Goal: Task Accomplishment & Management: Manage account settings

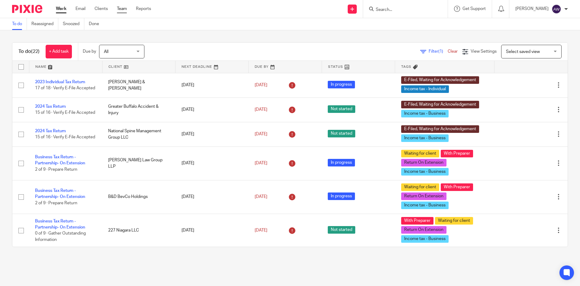
click at [119, 10] on link "Team" at bounding box center [122, 9] width 10 height 6
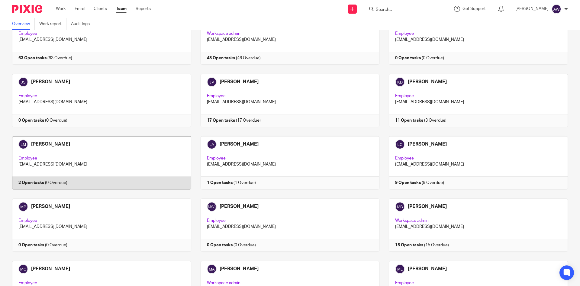
scroll to position [574, 0]
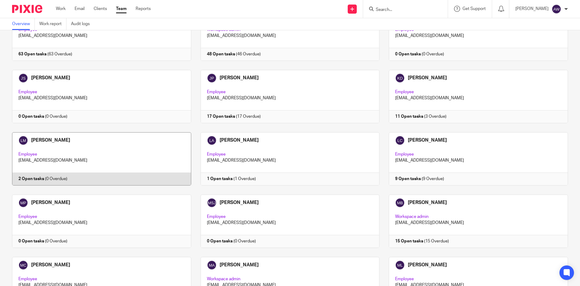
click at [115, 148] on link at bounding box center [97, 158] width 189 height 53
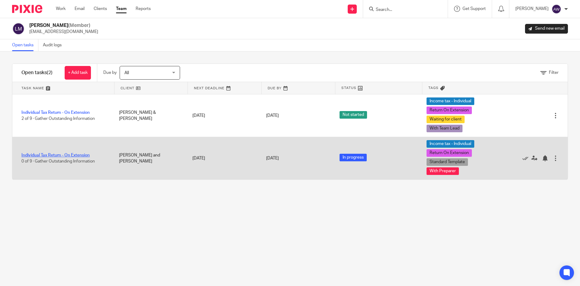
click at [74, 153] on link "Individual Tax Return - On Extension" at bounding box center [55, 155] width 68 height 4
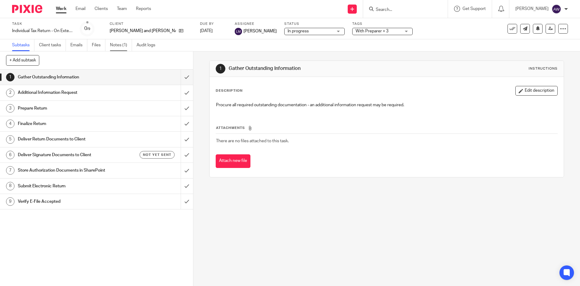
click at [118, 47] on link "Notes (1)" at bounding box center [121, 45] width 22 height 12
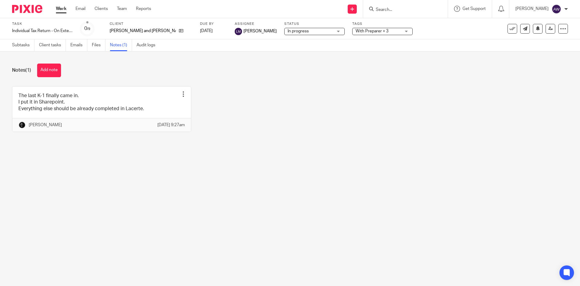
click at [65, 9] on link "Work" at bounding box center [61, 9] width 11 height 6
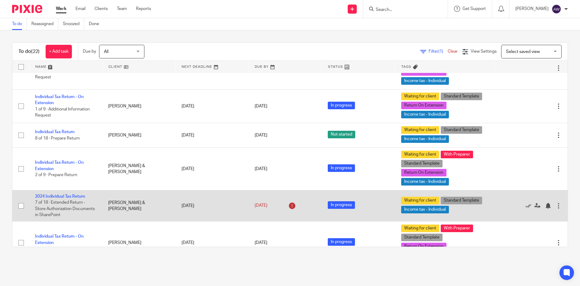
scroll to position [400, 0]
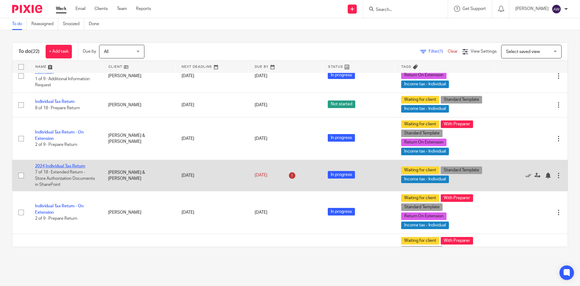
click at [80, 167] on link "2024 Individual Tax Return" at bounding box center [60, 166] width 50 height 4
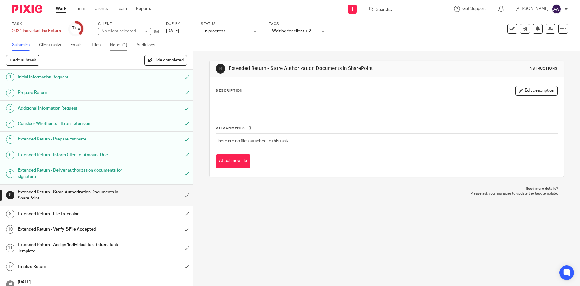
click at [121, 48] on link "Notes (1)" at bounding box center [121, 45] width 22 height 12
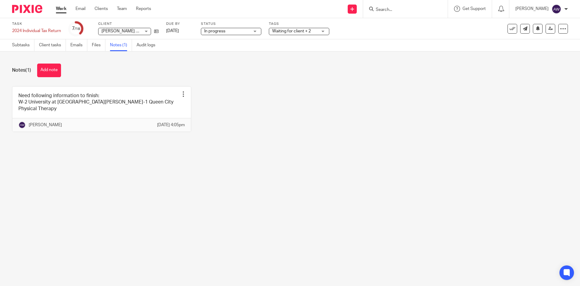
click at [64, 7] on link "Work" at bounding box center [61, 9] width 11 height 6
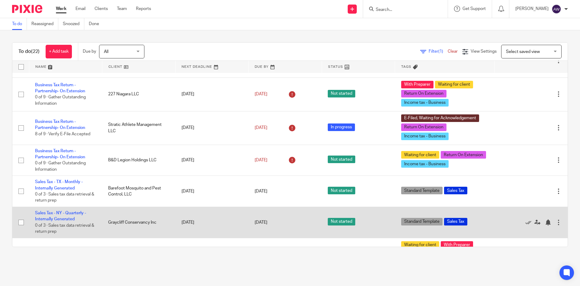
scroll to position [181, 0]
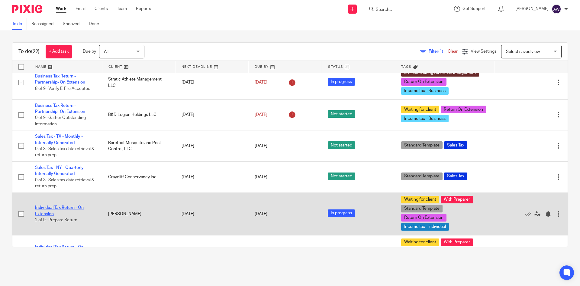
click at [67, 207] on link "Individual Tax Return - On Extension" at bounding box center [59, 210] width 49 height 10
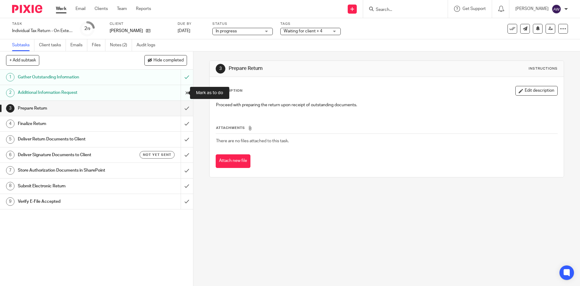
click at [181, 95] on input "submit" at bounding box center [96, 92] width 193 height 15
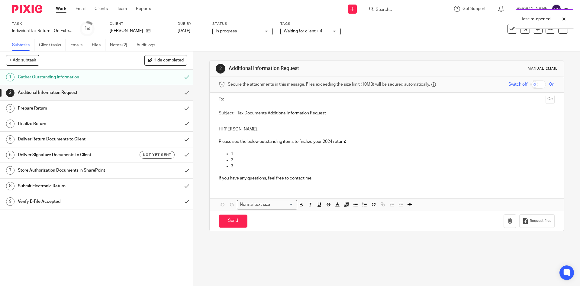
click at [240, 99] on input "text" at bounding box center [386, 99] width 313 height 7
click at [231, 141] on p "Please see the below outstanding items to finalize your 2024 return:" at bounding box center [387, 143] width 336 height 6
click at [216, 141] on div "Hi Jenine, Please see the below outstanding items to finalize your 2024 return:…" at bounding box center [387, 154] width 354 height 66
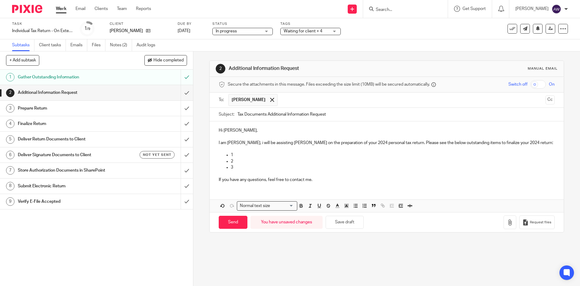
click at [317, 178] on p "If you have any questions, feel free to contact me." at bounding box center [387, 180] width 336 height 6
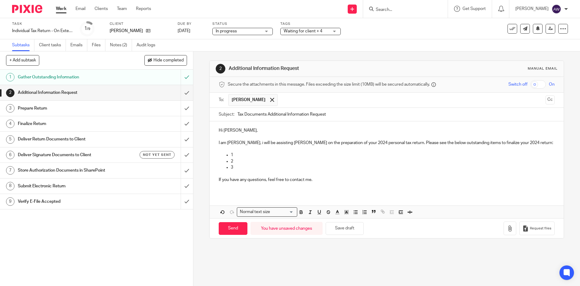
click at [351, 115] on input "Tax Documents Additional Information Request" at bounding box center [396, 115] width 317 height 14
type input "Tax Documents Additional Information Request 2024 Personal Return"
click at [325, 181] on p "If you have any questions, feel free to contact me." at bounding box center [387, 180] width 336 height 6
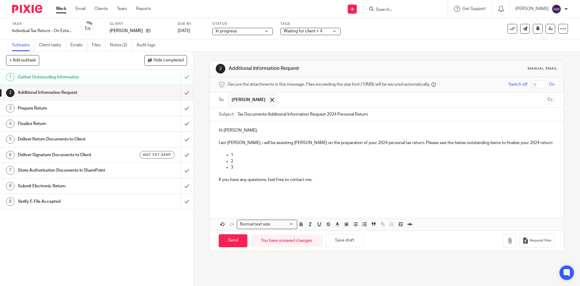
click at [235, 190] on p at bounding box center [387, 192] width 336 height 6
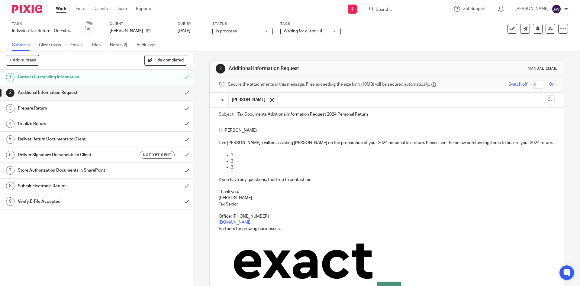
click at [234, 166] on p "3" at bounding box center [393, 167] width 324 height 6
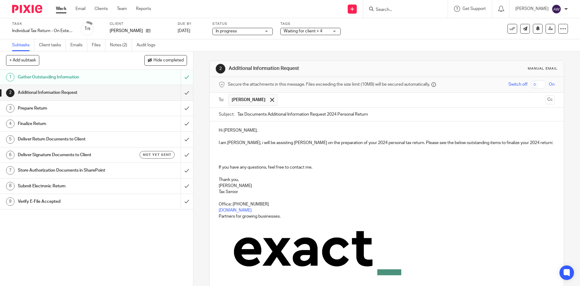
click at [217, 154] on div "Hi Jenine, I am Alexis Witkowski, i will be assisting Chris on the preparation …" at bounding box center [387, 208] width 354 height 174
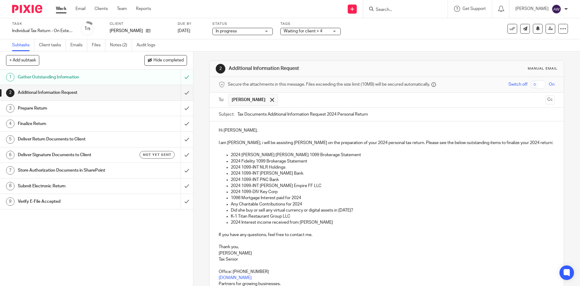
click at [287, 167] on p "2024 1099-INT NLR Holdings" at bounding box center [393, 167] width 324 height 6
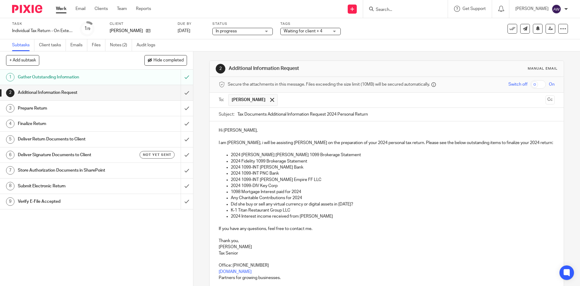
click at [244, 203] on p "Did she buy or sell any virtual currency or digital assets in 2024?" at bounding box center [393, 204] width 324 height 6
click at [546, 99] on button "Cc" at bounding box center [550, 99] width 9 height 9
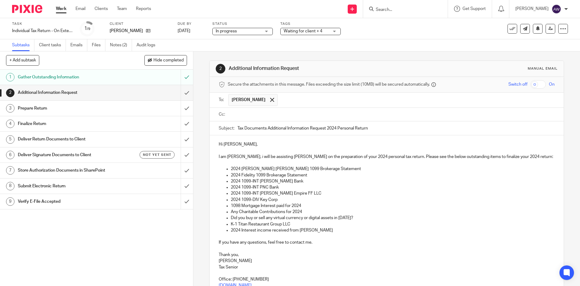
click at [267, 114] on input "text" at bounding box center [391, 114] width 322 height 7
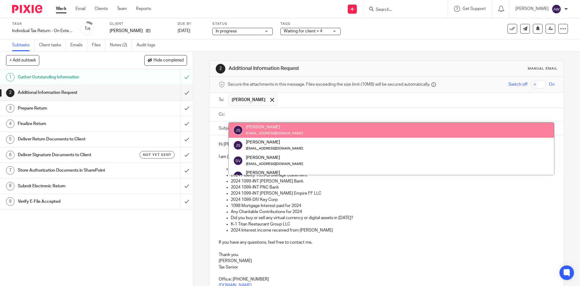
click at [242, 112] on input "text" at bounding box center [391, 114] width 322 height 7
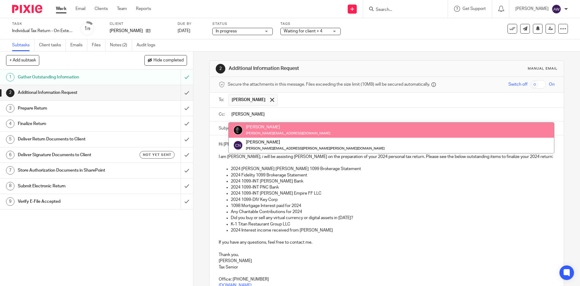
type input "chris"
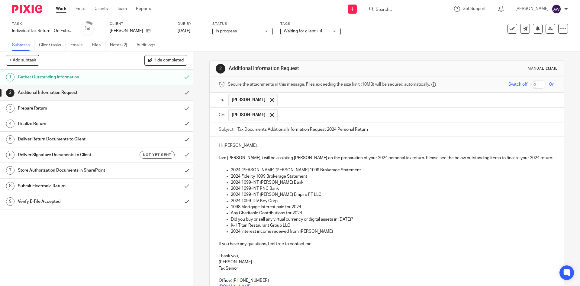
click at [292, 156] on p "I am Alexis Witkowski, i will be assisting Chris on the preparation of your 202…" at bounding box center [387, 158] width 336 height 6
drag, startPoint x: 292, startPoint y: 158, endPoint x: 302, endPoint y: 161, distance: 10.5
click at [302, 161] on p "I am Alexis Witkowski, i will be assisting Chris on the preparation of your 202…" at bounding box center [387, 158] width 336 height 6
click at [330, 167] on p at bounding box center [387, 164] width 336 height 6
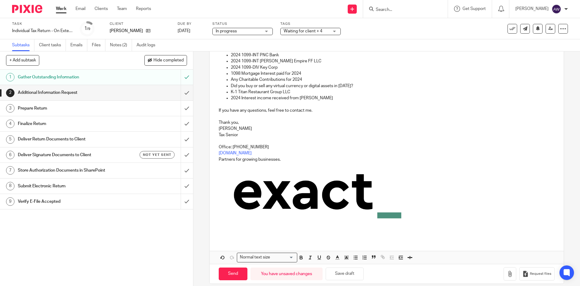
scroll to position [140, 0]
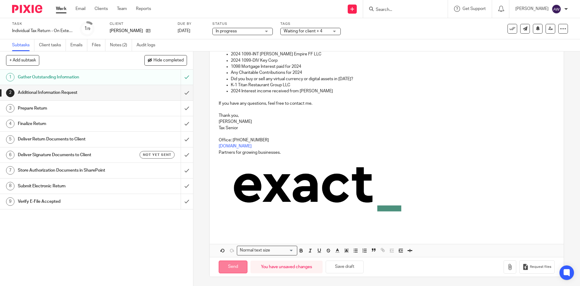
click at [232, 263] on input "Send" at bounding box center [233, 266] width 29 height 13
type input "Sent"
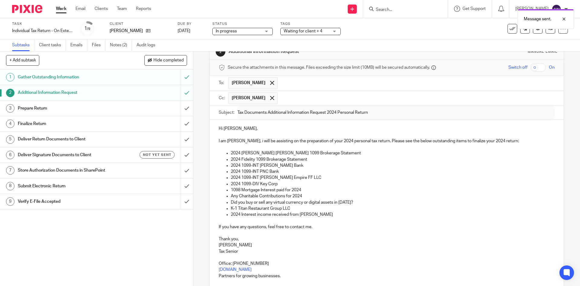
scroll to position [0, 0]
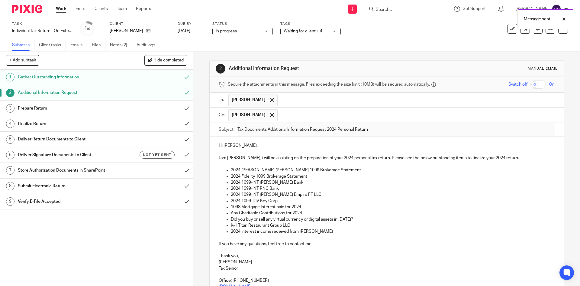
click at [58, 10] on link "Work" at bounding box center [61, 9] width 11 height 6
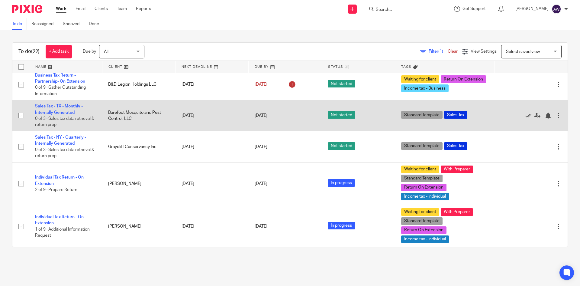
scroll to position [242, 0]
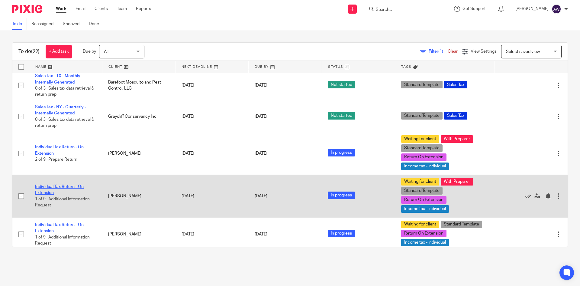
click at [55, 188] on link "Individual Tax Return - On Extension" at bounding box center [59, 189] width 49 height 10
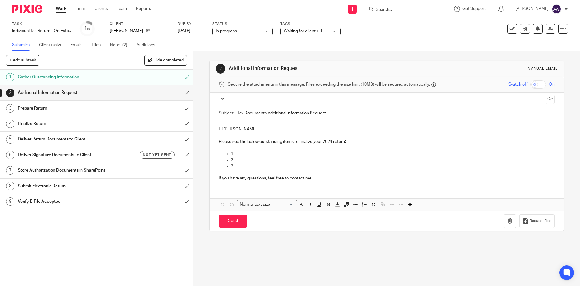
click at [236, 94] on ul at bounding box center [387, 99] width 317 height 10
click at [233, 99] on input "text" at bounding box center [386, 99] width 313 height 7
click at [327, 118] on input "Tax Documents Additional Information Request" at bounding box center [396, 115] width 317 height 14
click at [546, 99] on div "To: [PERSON_NAME] [PERSON_NAME] Cc" at bounding box center [387, 100] width 354 height 15
click at [546, 100] on button "Cc" at bounding box center [550, 99] width 9 height 9
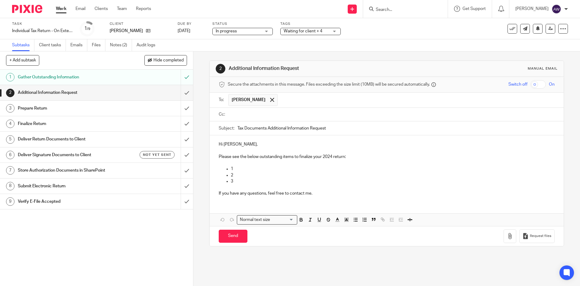
click at [258, 114] on input "text" at bounding box center [391, 114] width 322 height 7
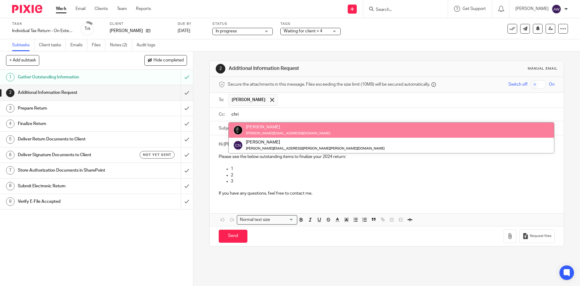
type input "chri"
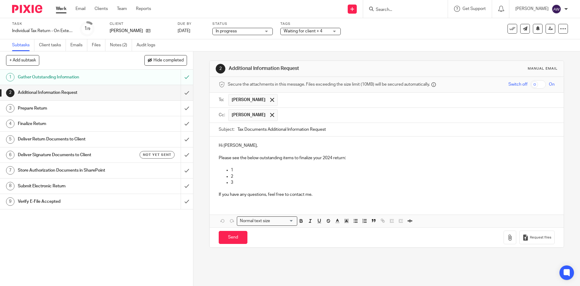
click at [331, 136] on input "Tax Documents Additional Information Request" at bounding box center [396, 130] width 317 height 14
type input "Tax Documents Additional Information Request - 2024 Personal Tax Return"
click at [215, 156] on div "Hi Donald, Please see the below outstanding items to finalize your 2024 return:…" at bounding box center [387, 169] width 354 height 66
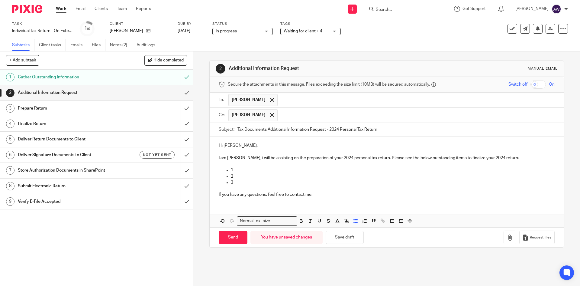
click at [241, 180] on p "3" at bounding box center [393, 182] width 324 height 6
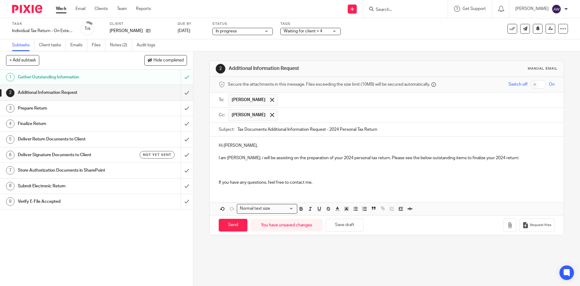
click at [228, 168] on p at bounding box center [387, 170] width 336 height 6
click at [219, 163] on p at bounding box center [387, 164] width 336 height 6
click at [220, 167] on p at bounding box center [387, 170] width 336 height 6
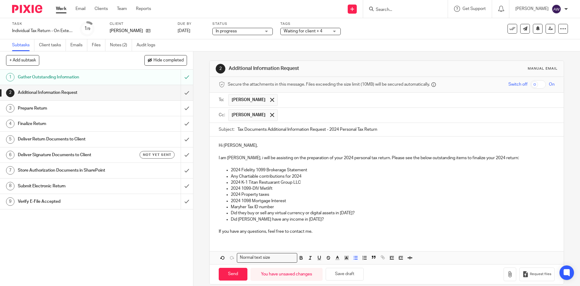
click at [231, 207] on p "Maryher Tax ID number" at bounding box center [393, 207] width 324 height 6
click at [268, 206] on p "Please provide Maryher Tax ID number" at bounding box center [393, 207] width 324 height 6
click at [310, 221] on p "Did Maryher have any income in 2024?" at bounding box center [393, 219] width 324 height 6
click at [271, 208] on p "Please provide Maryher Tax ID number" at bounding box center [393, 207] width 324 height 6
click at [315, 232] on p "If you have any questions, feel free to contact me." at bounding box center [387, 231] width 336 height 6
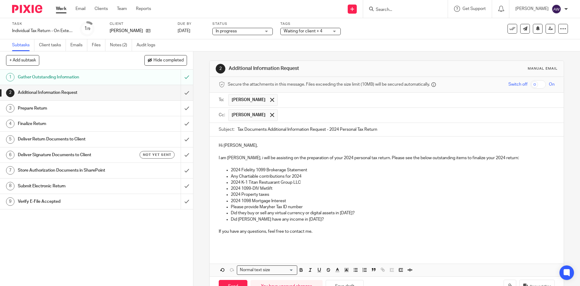
click at [255, 247] on div "Hi Donald, I am Alexis Witkowski, i will be assisting on the preparation of you…" at bounding box center [387, 193] width 354 height 115
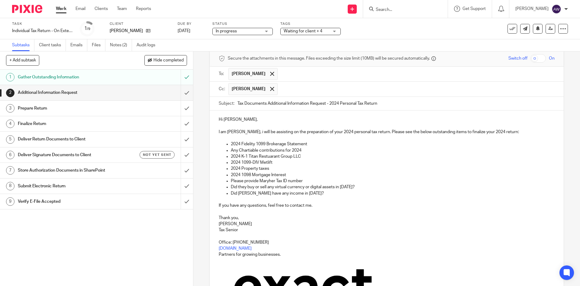
scroll to position [60, 0]
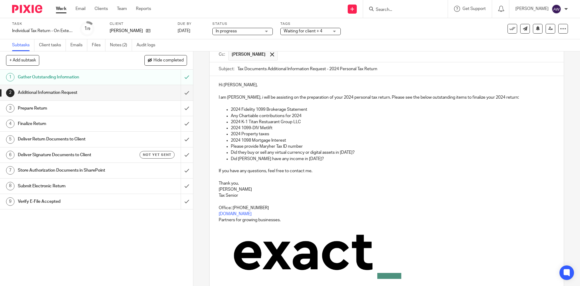
click at [244, 151] on p "Did they buy or sell any virtual currency or digital assets in 2024?" at bounding box center [393, 152] width 324 height 6
drag, startPoint x: 244, startPoint y: 151, endPoint x: 237, endPoint y: 154, distance: 7.9
click at [237, 154] on p "Did they buy or sell any virtual currency or digital assets in 2024?" at bounding box center [393, 152] width 324 height 6
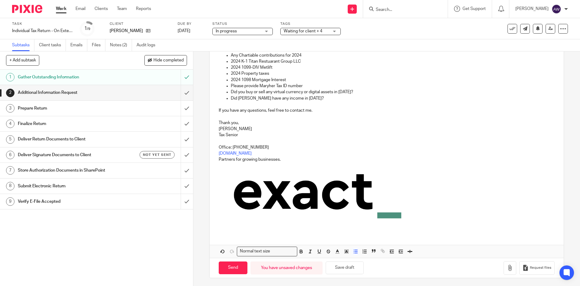
scroll to position [122, 0]
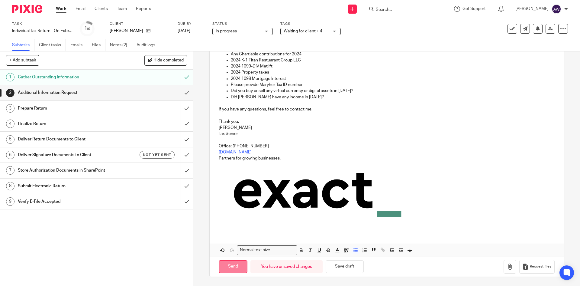
drag, startPoint x: 229, startPoint y: 270, endPoint x: 230, endPoint y: 267, distance: 3.7
click at [229, 270] on input "Send" at bounding box center [233, 266] width 29 height 13
type input "Sent"
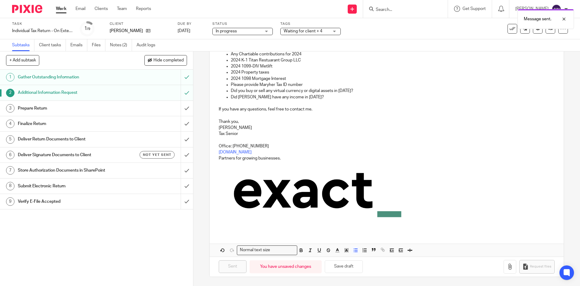
click at [63, 9] on link "Work" at bounding box center [61, 9] width 11 height 6
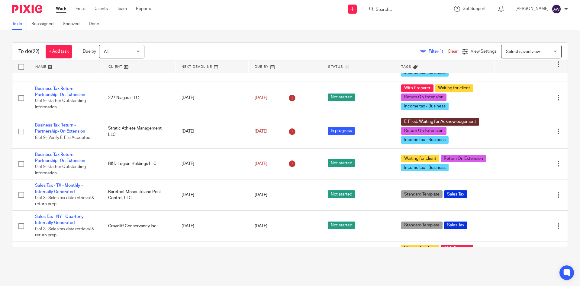
scroll to position [128, 0]
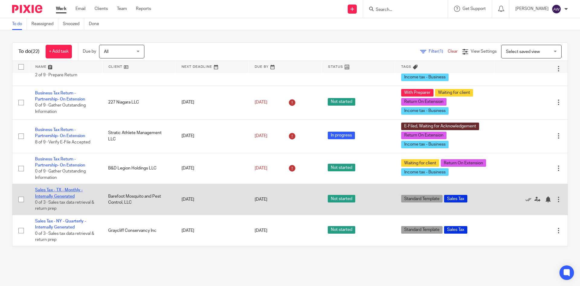
click at [48, 193] on link "Sales Tax - TX - Monthly - Internally Generated" at bounding box center [59, 193] width 48 height 10
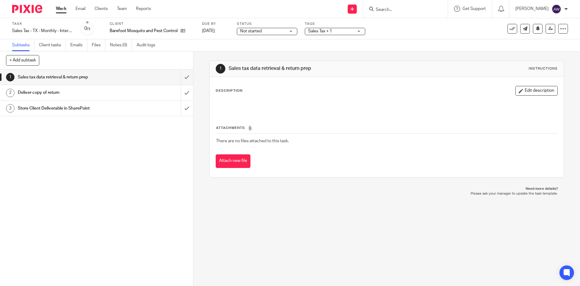
click at [282, 33] on span "Not started" at bounding box center [262, 31] width 45 height 6
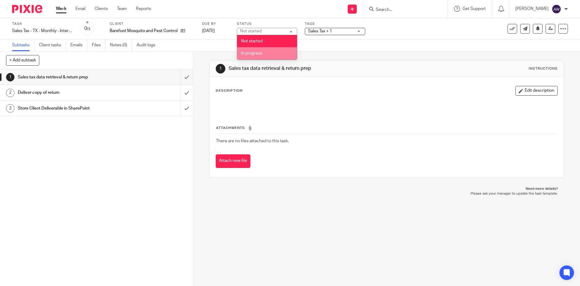
click at [266, 52] on li "In progress" at bounding box center [267, 53] width 60 height 12
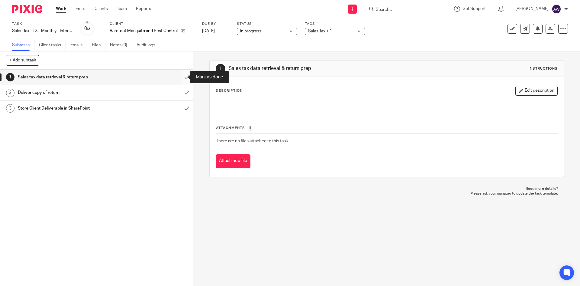
click at [182, 82] on input "submit" at bounding box center [96, 77] width 193 height 15
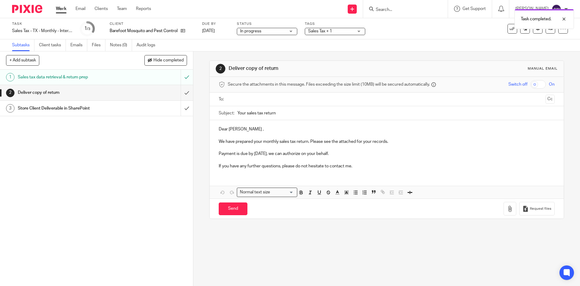
click at [58, 12] on link "Work" at bounding box center [61, 9] width 11 height 6
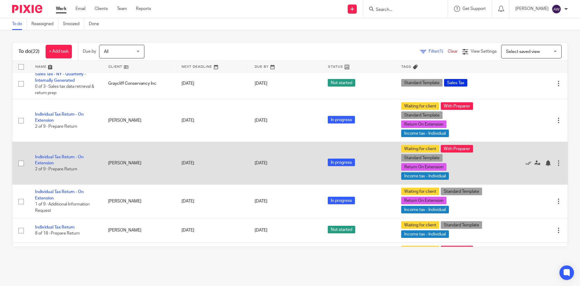
scroll to position [302, 0]
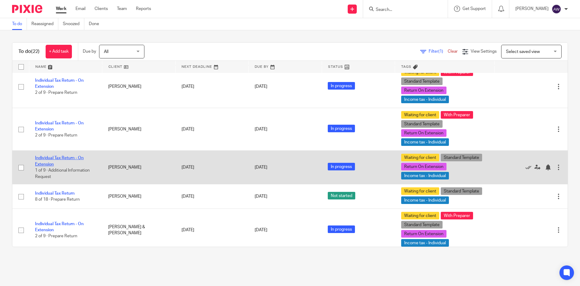
click at [62, 159] on link "Individual Tax Return - On Extension" at bounding box center [59, 161] width 49 height 10
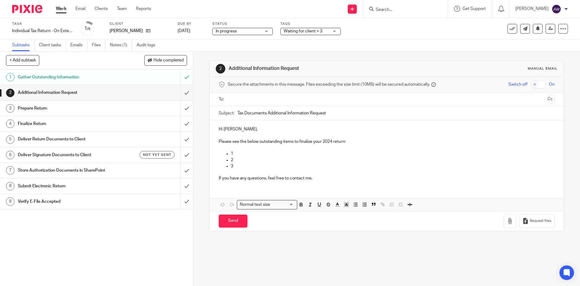
click at [240, 102] on input "text" at bounding box center [386, 99] width 313 height 7
click at [546, 100] on button "Cc" at bounding box center [550, 99] width 9 height 9
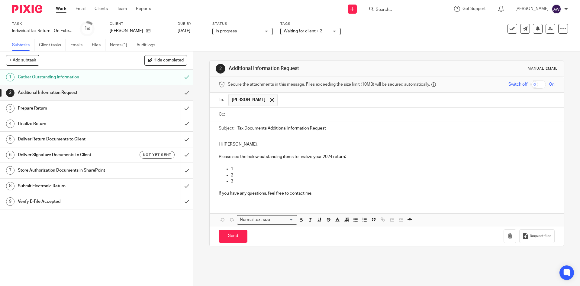
click at [309, 118] on input "text" at bounding box center [391, 114] width 322 height 7
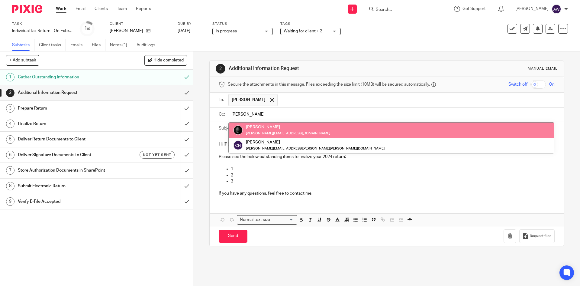
type input "chris"
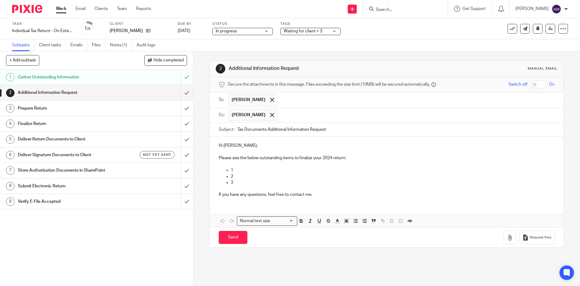
click at [337, 128] on input "Tax Documents Additional Information Request" at bounding box center [396, 130] width 317 height 14
type input "Tax Documents Additional Information Request - 2024 Personal Return"
click at [216, 157] on div "Hi Jimmy, Please see the below outstanding items to finalize your 2024 return: …" at bounding box center [387, 169] width 354 height 66
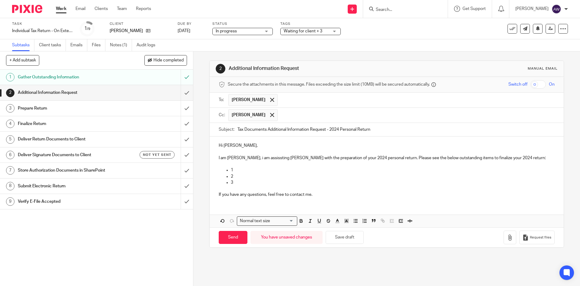
click at [280, 157] on p "I am Alexis Witkowski, i am assissting Chris with the preparation of your 2024 …" at bounding box center [387, 158] width 336 height 6
click at [322, 193] on p "If you have any questions, feel free to contact me." at bounding box center [387, 194] width 336 height 6
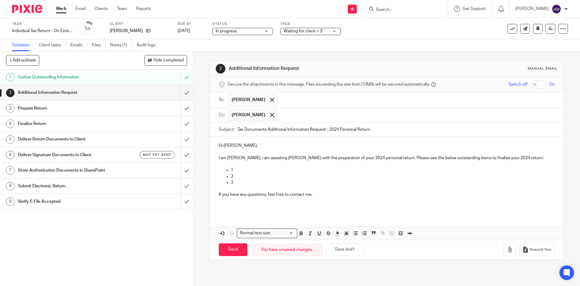
click at [246, 203] on p at bounding box center [387, 201] width 336 height 6
click at [235, 206] on p at bounding box center [387, 207] width 336 height 6
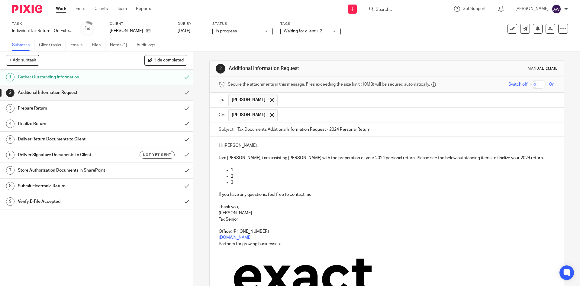
click at [236, 174] on p "2" at bounding box center [393, 176] width 324 height 6
click at [235, 183] on p "3" at bounding box center [393, 182] width 324 height 6
click at [247, 182] on p "3" at bounding box center [393, 182] width 324 height 6
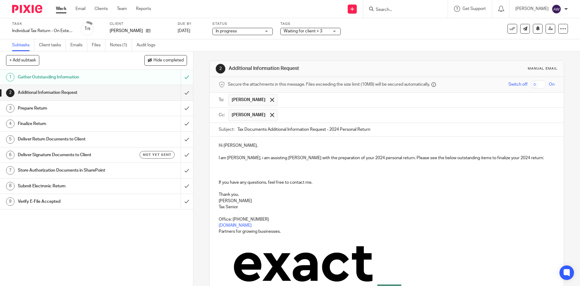
click at [222, 167] on p at bounding box center [387, 170] width 336 height 6
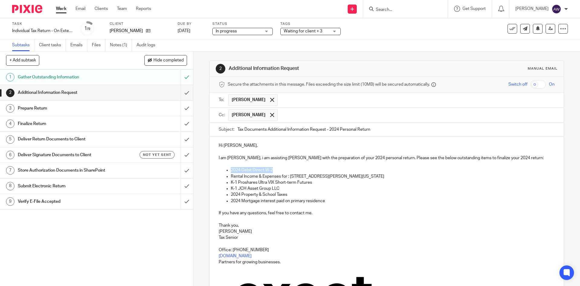
drag, startPoint x: 275, startPoint y: 169, endPoint x: 228, endPoint y: 168, distance: 46.6
click at [229, 168] on ul "2024 Debit Direct W-2 Rental Income & Expenses for : 446 Norwood & 2161 Delawar…" at bounding box center [387, 185] width 336 height 37
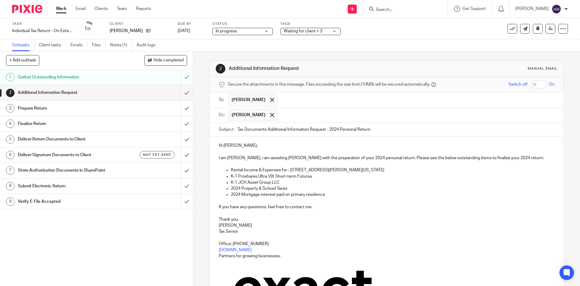
click at [282, 182] on p "K-1 JCH Asset Group LLC" at bounding box center [393, 182] width 324 height 6
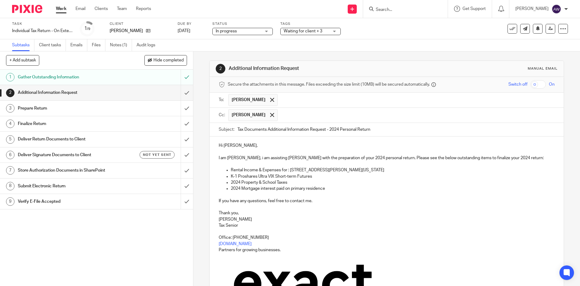
drag, startPoint x: 291, startPoint y: 180, endPoint x: 293, endPoint y: 183, distance: 3.4
click at [291, 181] on p "2024 Property & School Taxes" at bounding box center [393, 182] width 324 height 6
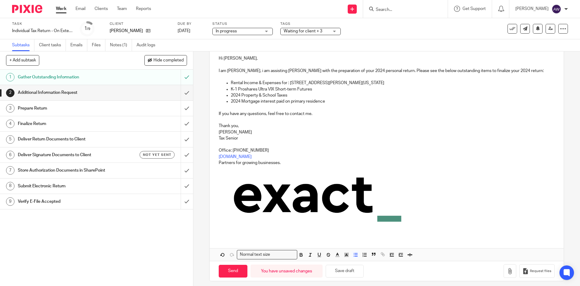
scroll to position [91, 0]
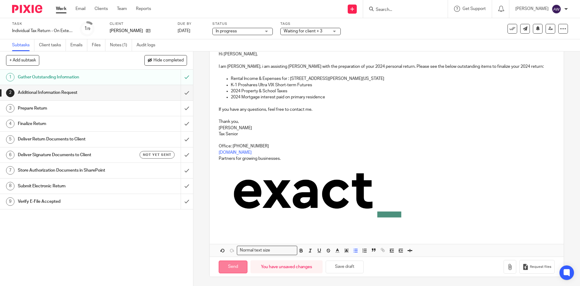
click at [225, 266] on input "Send" at bounding box center [233, 266] width 29 height 13
type input "Sent"
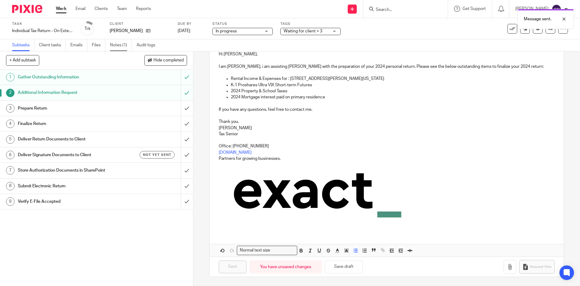
click at [119, 45] on link "Notes (1)" at bounding box center [121, 45] width 22 height 12
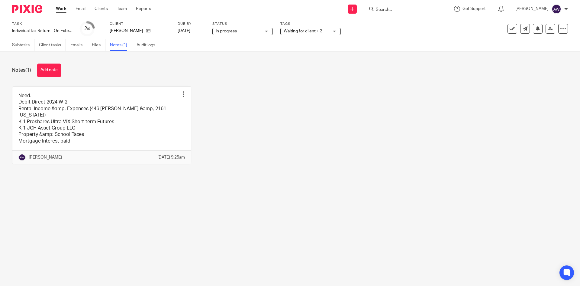
click at [92, 123] on link at bounding box center [101, 125] width 179 height 78
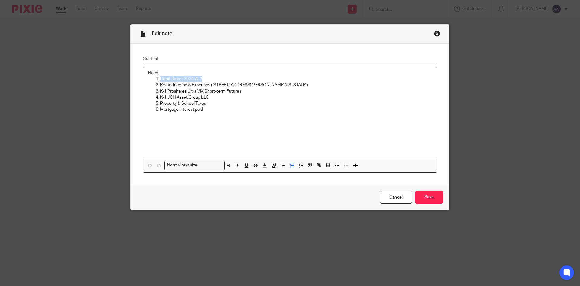
drag, startPoint x: 205, startPoint y: 79, endPoint x: 153, endPoint y: 80, distance: 52.0
click at [153, 80] on ol "Debit Direct 2024 W-2 Rental Income & Expenses (446 Norwood & 2161 Delaware) K-…" at bounding box center [290, 94] width 284 height 37
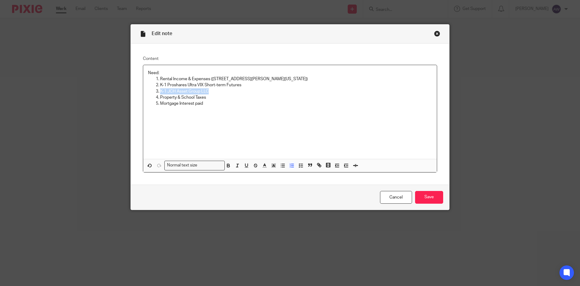
drag, startPoint x: 211, startPoint y: 90, endPoint x: 155, endPoint y: 90, distance: 55.3
click at [160, 90] on li "K-1 JCH Asset Group LLC" at bounding box center [296, 91] width 272 height 6
click at [418, 193] on input "Save" at bounding box center [429, 197] width 28 height 13
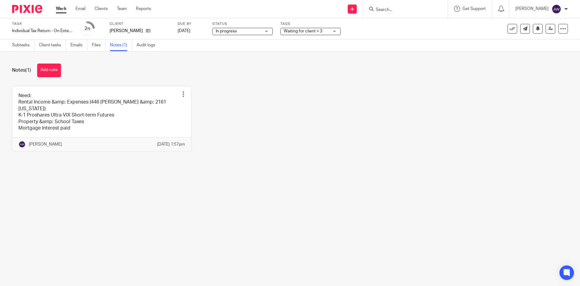
click at [62, 12] on link "Work" at bounding box center [61, 9] width 11 height 6
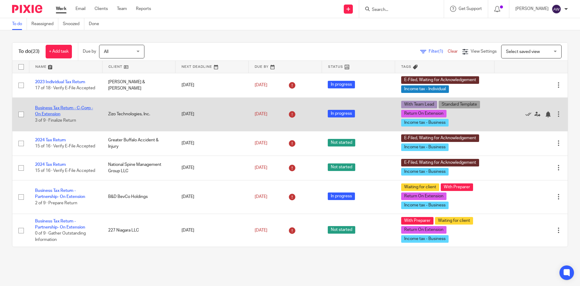
click at [64, 109] on link "Business Tax Return - C-Corp - On Extension" at bounding box center [64, 111] width 58 height 10
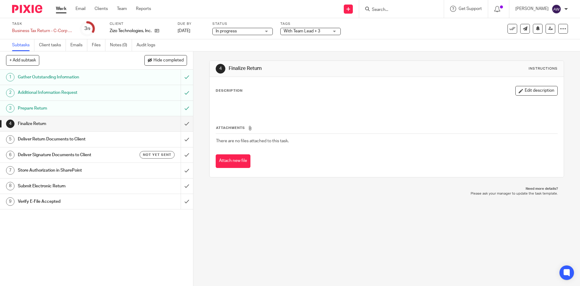
click at [66, 10] on link "Work" at bounding box center [61, 9] width 11 height 6
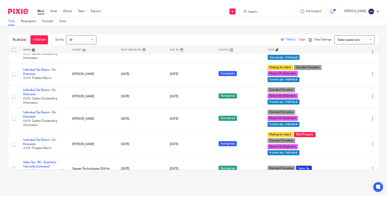
scroll to position [574, 0]
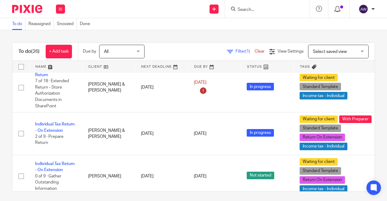
click at [340, 8] on icon at bounding box center [337, 9] width 6 height 6
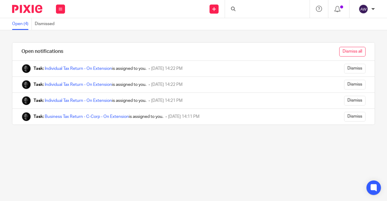
click at [345, 52] on input "Dismiss all" at bounding box center [352, 52] width 26 height 10
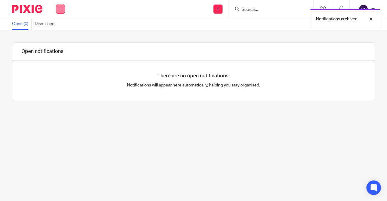
click at [58, 8] on button at bounding box center [60, 9] width 9 height 9
click at [58, 29] on link "Work" at bounding box center [57, 28] width 10 height 4
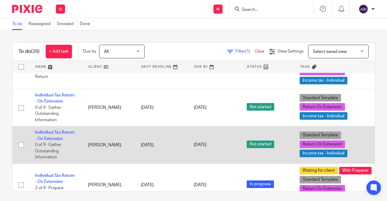
scroll to position [756, 0]
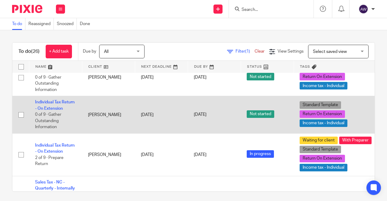
click at [49, 102] on td "Individual Tax Return - On Extension 0 of 9 · Gather Outstanding Information" at bounding box center [55, 114] width 53 height 37
click at [48, 106] on link "Individual Tax Return - On Extension" at bounding box center [55, 105] width 40 height 10
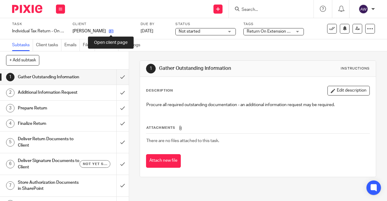
click at [111, 33] on icon at bounding box center [111, 31] width 5 height 5
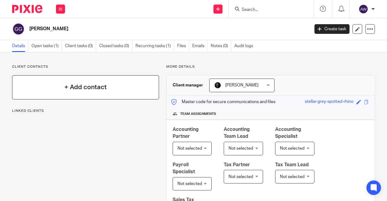
click at [73, 89] on h4 "+ Add contact" at bounding box center [85, 87] width 42 height 9
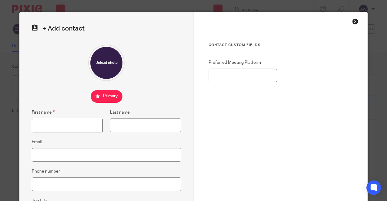
click at [53, 125] on input "First name" at bounding box center [67, 126] width 71 height 14
type input "[PERSON_NAME]"
click at [117, 128] on input "Last name" at bounding box center [145, 126] width 71 height 14
type input "Givargis"
click at [355, 21] on div "Close this dialog window" at bounding box center [355, 21] width 6 height 6
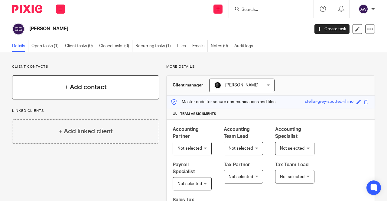
click at [74, 92] on h4 "+ Add contact" at bounding box center [85, 87] width 42 height 9
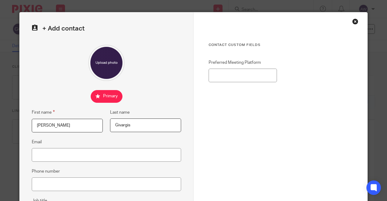
click at [56, 128] on input "Danielle" at bounding box center [67, 126] width 71 height 14
drag, startPoint x: 54, startPoint y: 128, endPoint x: -10, endPoint y: 132, distance: 63.9
click at [0, 132] on html "Work Email Clients Team Reports Work Email Clients Team Reports Settings Send n…" at bounding box center [193, 100] width 387 height 201
click at [54, 125] on input "First name" at bounding box center [67, 126] width 71 height 14
type input "Gabrielle"
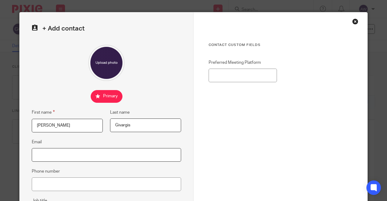
drag, startPoint x: 66, startPoint y: 151, endPoint x: 66, endPoint y: 158, distance: 6.7
click at [67, 151] on input "Email" at bounding box center [106, 155] width 149 height 14
type input "[PERSON_NAME][EMAIL_ADDRESS][DOMAIN_NAME]"
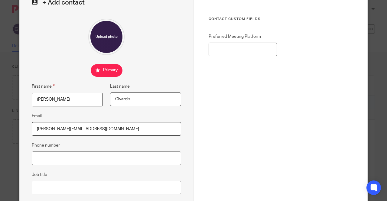
scroll to position [117, 0]
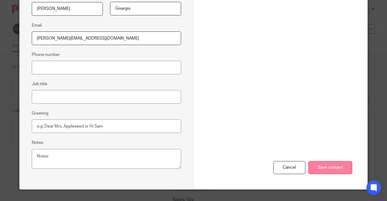
click at [335, 165] on input "Save contact" at bounding box center [330, 167] width 44 height 13
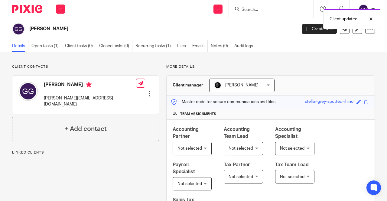
click at [0, 201] on nordpass-portal at bounding box center [0, 201] width 0 height 0
click at [60, 11] on button at bounding box center [60, 9] width 9 height 9
click at [59, 27] on link "Work" at bounding box center [57, 28] width 10 height 4
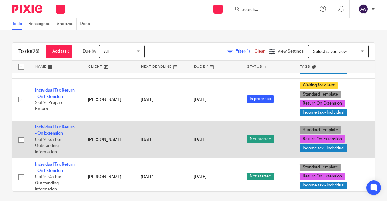
scroll to position [695, 0]
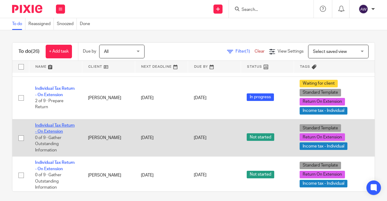
click at [50, 124] on link "Individual Tax Return - On Extension" at bounding box center [55, 128] width 40 height 10
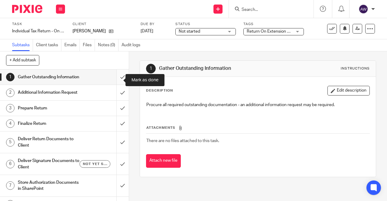
click at [120, 79] on input "submit" at bounding box center [64, 77] width 129 height 15
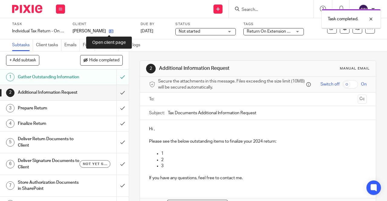
click at [109, 31] on icon at bounding box center [111, 31] width 5 height 5
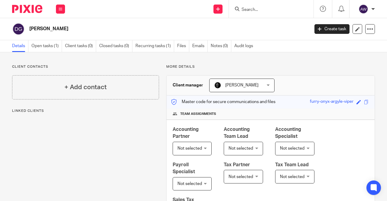
click at [83, 83] on h4 "+ Add contact" at bounding box center [85, 87] width 42 height 9
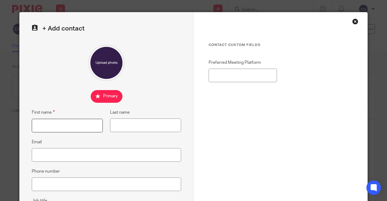
drag, startPoint x: 60, startPoint y: 132, endPoint x: 58, endPoint y: 129, distance: 3.2
click at [60, 132] on input "First name" at bounding box center [67, 126] width 71 height 14
type input "[PERSON_NAME]"
click at [110, 129] on input "Last name" at bounding box center [145, 126] width 71 height 14
type input "Givargis"
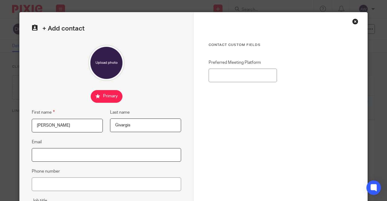
click at [79, 151] on input "Email" at bounding box center [106, 155] width 149 height 14
type input "[PERSON_NAME][EMAIL_ADDRESS][DOMAIN_NAME]"
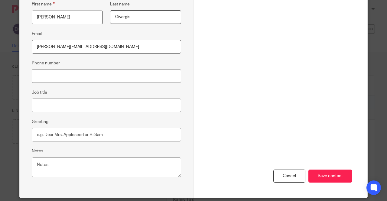
scroll to position [117, 0]
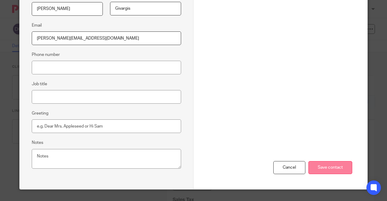
click at [324, 164] on input "Save contact" at bounding box center [330, 167] width 44 height 13
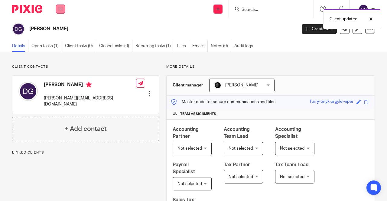
click at [60, 8] on icon at bounding box center [61, 9] width 4 height 4
click at [57, 30] on link "Work" at bounding box center [57, 28] width 10 height 4
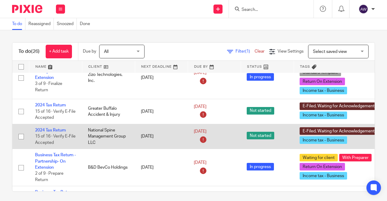
scroll to position [60, 0]
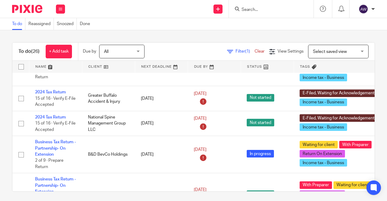
click at [0, 201] on nordpass-portal at bounding box center [0, 201] width 0 height 0
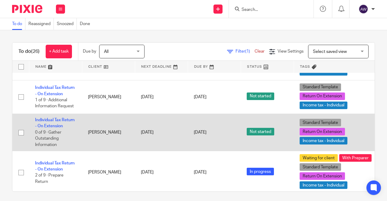
scroll to position [726, 0]
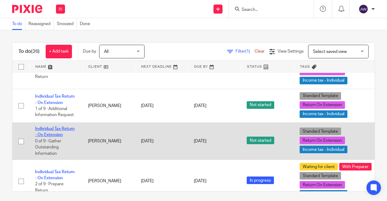
click at [53, 127] on link "Individual Tax Return - On Extension" at bounding box center [55, 132] width 40 height 10
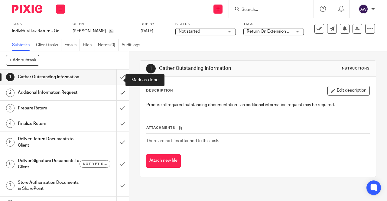
click at [115, 85] on input "submit" at bounding box center [64, 77] width 129 height 15
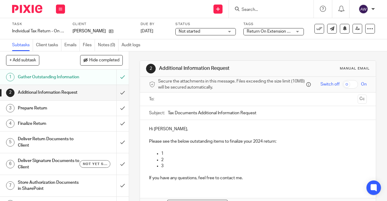
click at [180, 106] on div at bounding box center [258, 100] width 199 height 14
click at [176, 103] on input "text" at bounding box center [257, 99] width 195 height 7
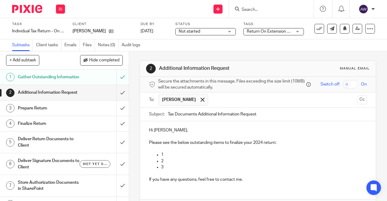
drag, startPoint x: 255, startPoint y: 115, endPoint x: 264, endPoint y: 115, distance: 8.8
click at [259, 115] on input "Tax Documents Additional Information Request" at bounding box center [267, 115] width 199 height 14
type input "Tax Documents Additional Information Request"
click at [56, 7] on button at bounding box center [60, 9] width 9 height 9
click at [56, 27] on link "Work" at bounding box center [57, 28] width 11 height 4
